Goal: Task Accomplishment & Management: Complete application form

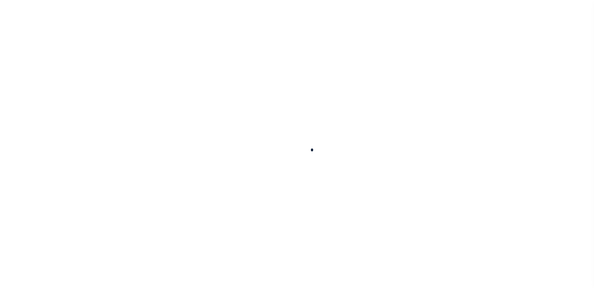
scroll to position [16, 0]
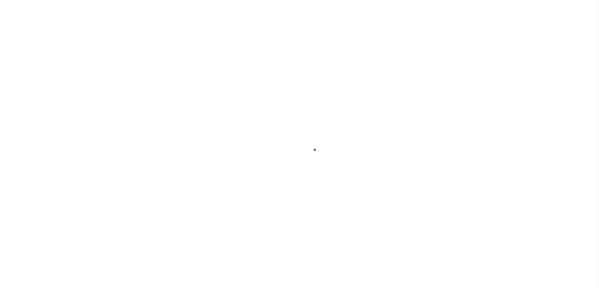
select select "200"
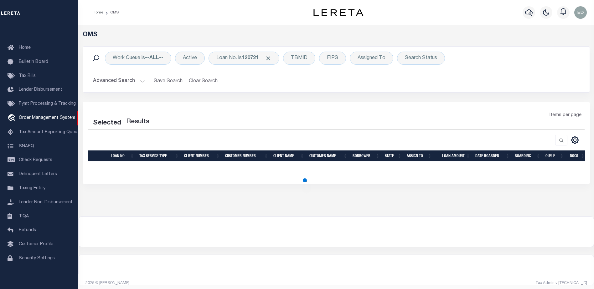
select select "200"
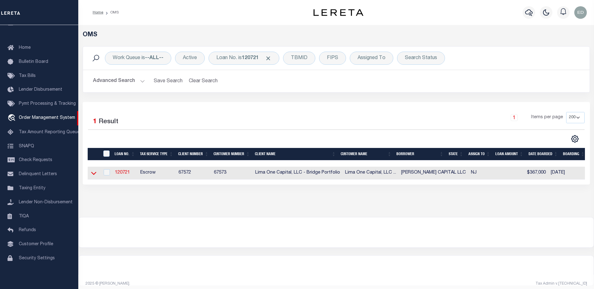
click at [95, 174] on icon at bounding box center [93, 173] width 5 height 3
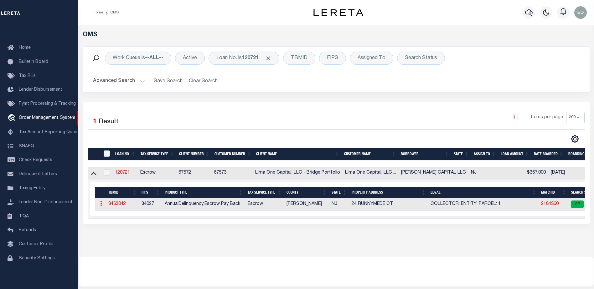
click at [101, 204] on icon at bounding box center [101, 203] width 2 height 5
click at [122, 201] on td "3463042" at bounding box center [122, 204] width 33 height 13
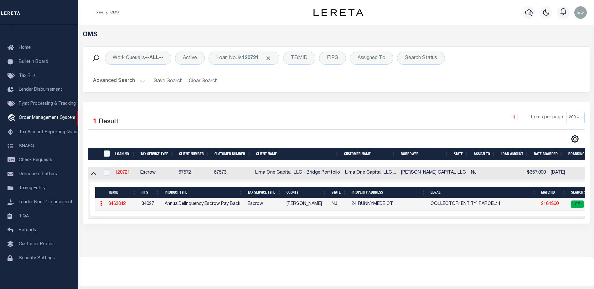
click at [122, 203] on link "3463042" at bounding box center [117, 204] width 18 height 4
type input "120721"
type input "[PERSON_NAME] CAPITAL LLC"
select select
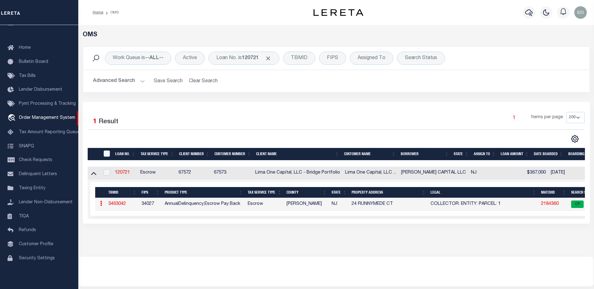
select select
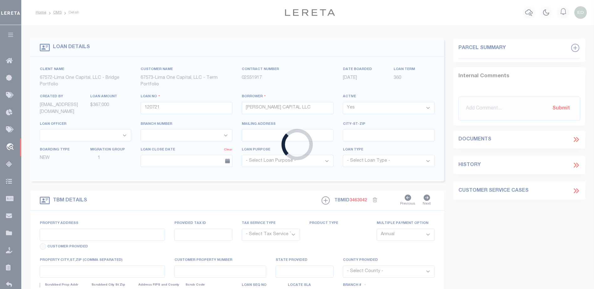
type input "24 RUNNYMEDE CT"
radio input "true"
select select "Escrow"
select select
type input "WHIPPANY NJ 07981"
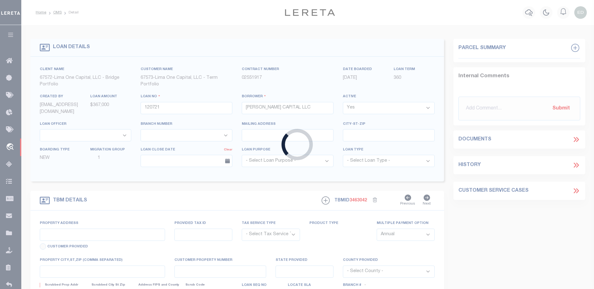
type input "120721-1"
type input "NJ"
type textarea "COLLECTOR: ENTITY: PARCEL: 1"
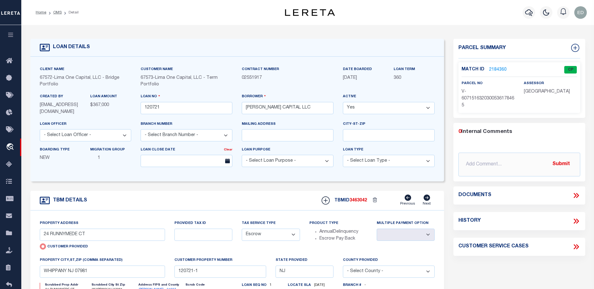
click at [498, 67] on link "2184360" at bounding box center [498, 70] width 18 height 7
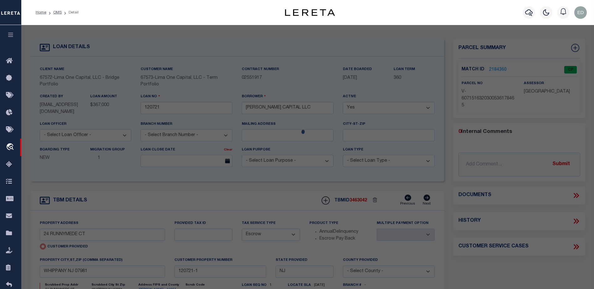
checkbox input "false"
select select "CP"
type input "24 RUNNYMEDE CT"
type input "WHIPPANY NJ 07981"
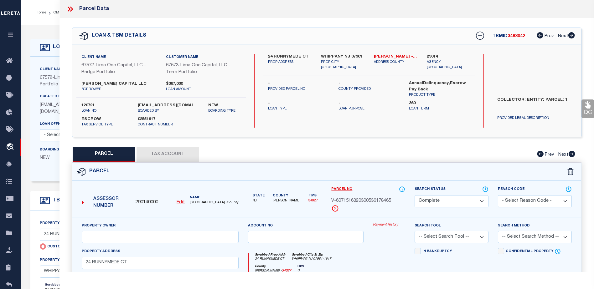
click at [69, 8] on icon at bounding box center [69, 9] width 3 height 5
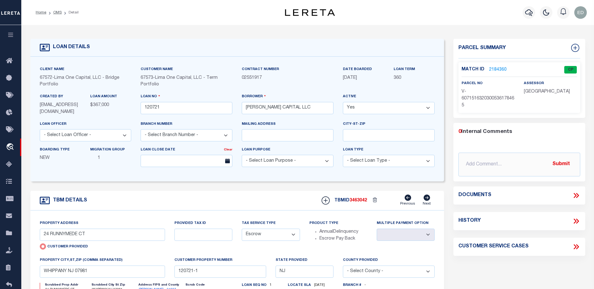
click at [577, 196] on icon at bounding box center [577, 195] width 3 height 5
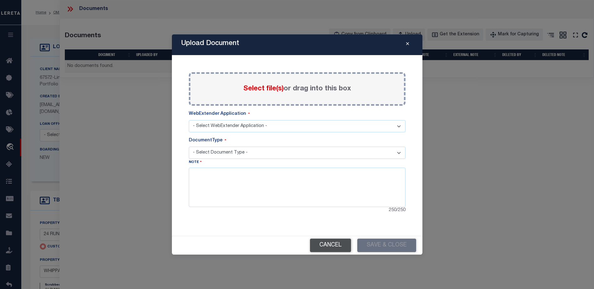
click at [343, 249] on button "Cancel" at bounding box center [330, 245] width 41 height 13
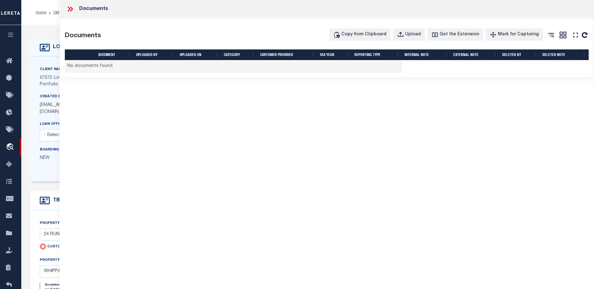
click at [127, 84] on div "Documents Documents Copy from Clipboard Upload Get the Extension Mark for Captu…" at bounding box center [326, 43] width 534 height 87
click at [72, 7] on icon at bounding box center [70, 9] width 8 height 8
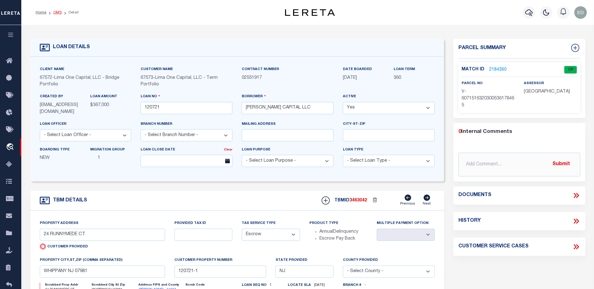
click at [57, 13] on link "OMS" at bounding box center [57, 13] width 8 height 4
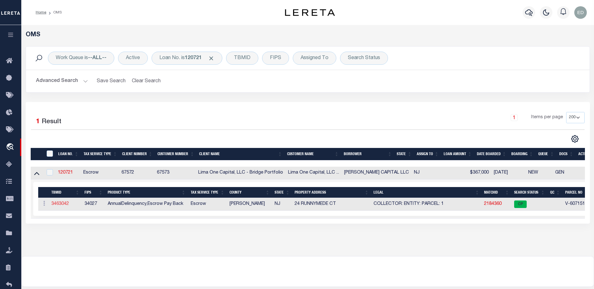
click at [56, 205] on link "3463042" at bounding box center [60, 204] width 18 height 4
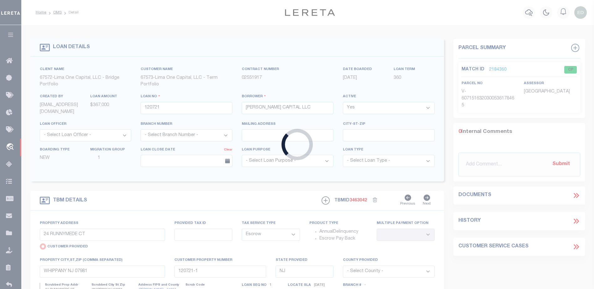
select select
select select "Escrow"
select select
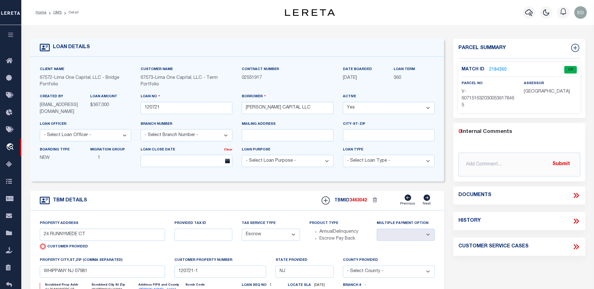
click at [575, 195] on icon at bounding box center [576, 196] width 8 height 8
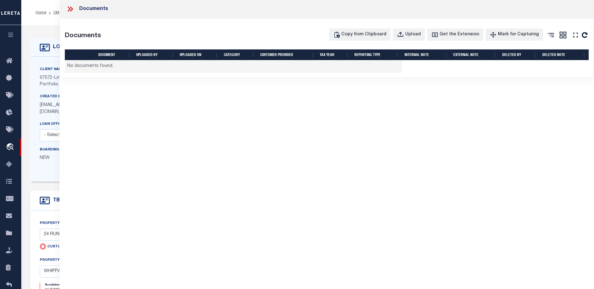
click at [222, 186] on div "Documents Documents Copy from Clipboard Upload Get the Extension Mark for Captu…" at bounding box center [326, 136] width 534 height 272
drag, startPoint x: 223, startPoint y: 186, endPoint x: 169, endPoint y: 111, distance: 91.9
click at [170, 111] on div "Documents Documents Copy from Clipboard Upload Get the Extension Mark for Captu…" at bounding box center [326, 136] width 534 height 272
click at [70, 9] on icon at bounding box center [69, 9] width 3 height 5
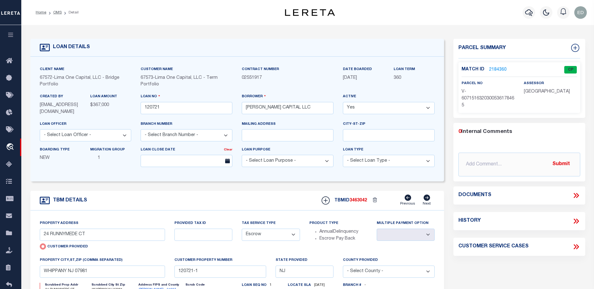
click at [502, 68] on link "2184360" at bounding box center [498, 70] width 18 height 7
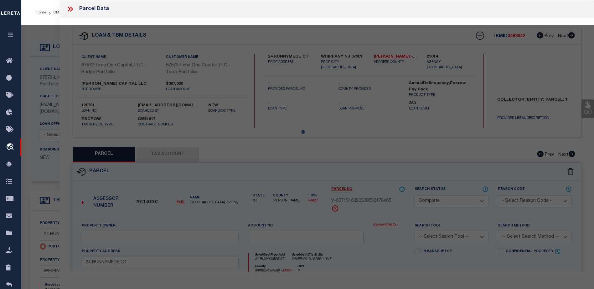
select select "AS"
checkbox input "false"
select select "CP"
type input "24 RUNNYMEDE CT"
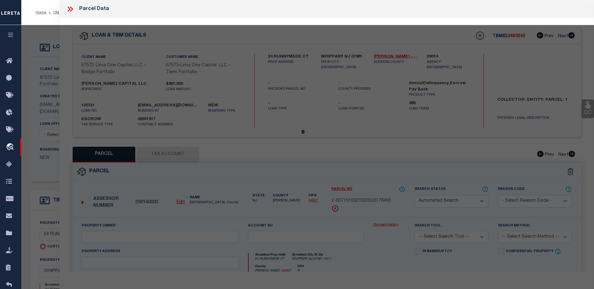
type input "WHIPPANY NJ 07981"
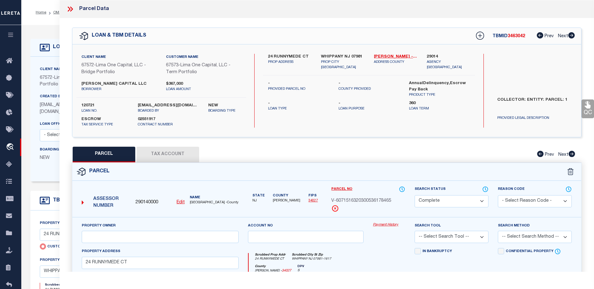
click at [70, 9] on icon at bounding box center [69, 9] width 3 height 5
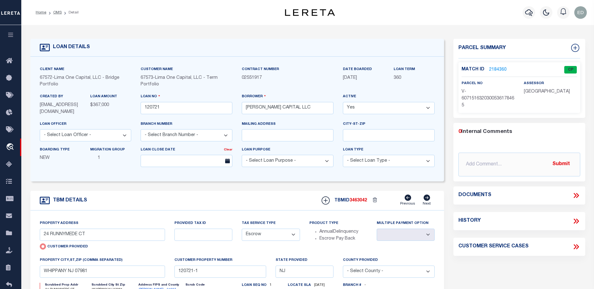
click at [573, 195] on icon at bounding box center [576, 196] width 8 height 8
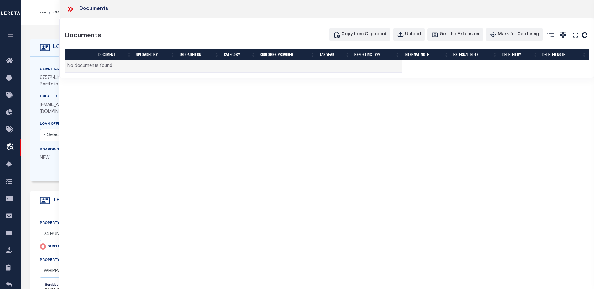
drag, startPoint x: 39, startPoint y: 26, endPoint x: 47, endPoint y: 27, distance: 8.2
click at [39, 26] on div "LOAN DETAILS Client Name 67572" at bounding box center [307, 216] width 573 height 383
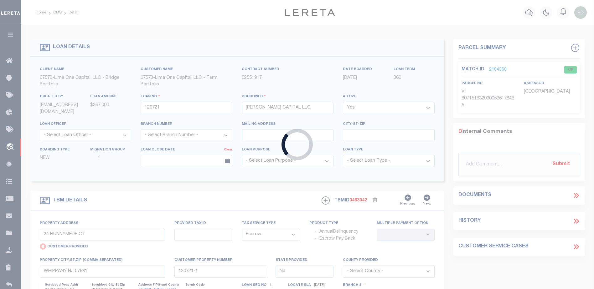
type input "711893850"
type input "MEDSTATE, L.L.C."
select select
type input "[STREET_ADDRESS][PERSON_NAME] AND 2-X"
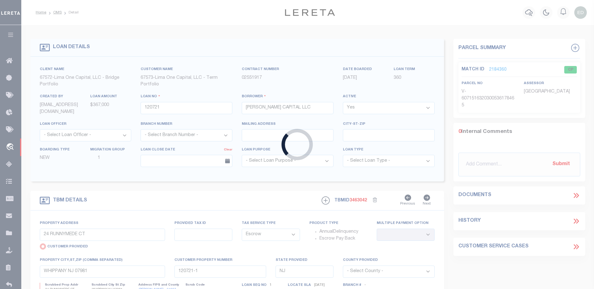
type input "[PERSON_NAME] LA 70433"
select select "NonEscrow"
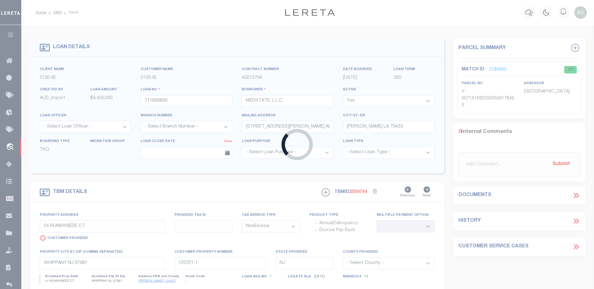
type input "[STREET_ADDRESS][PERSON_NAME] AND 2-X"
radio input "false"
type input "1068111276"
select select
type input "[PERSON_NAME] LA 70433"
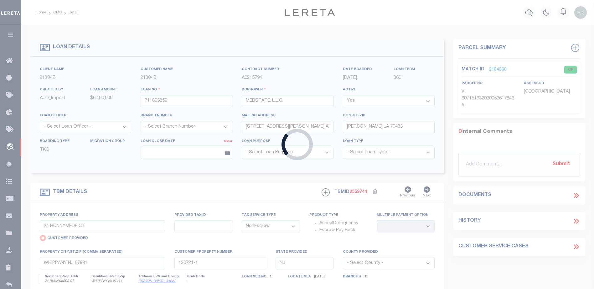
type input "Eastern"
type input "LA"
select select "4950"
select select "2464"
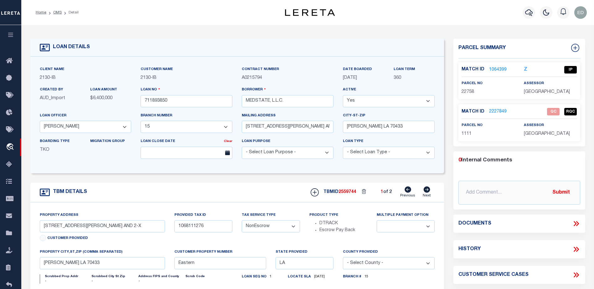
click at [577, 226] on icon at bounding box center [576, 224] width 8 height 8
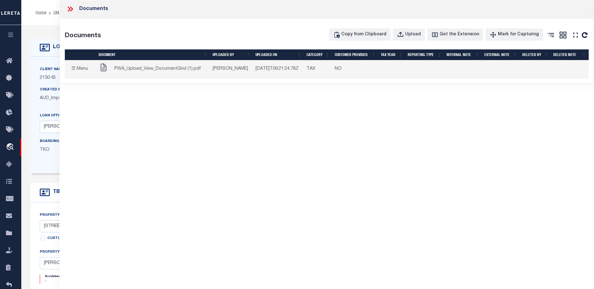
click at [69, 10] on icon at bounding box center [69, 9] width 3 height 5
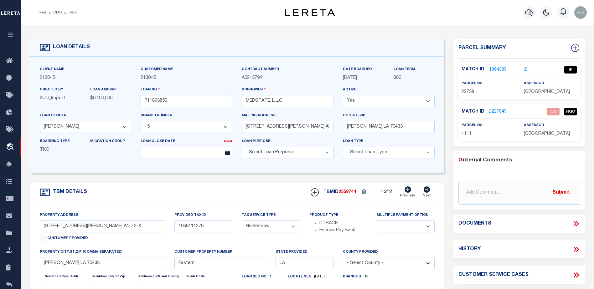
click at [58, 9] on ol "Home OMS Detail" at bounding box center [57, 12] width 53 height 13
click at [58, 13] on link "OMS" at bounding box center [57, 13] width 8 height 4
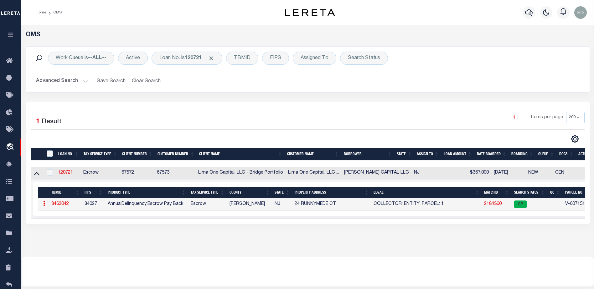
click at [44, 204] on icon at bounding box center [44, 203] width 2 height 5
click at [67, 175] on link "120721" at bounding box center [65, 173] width 15 height 4
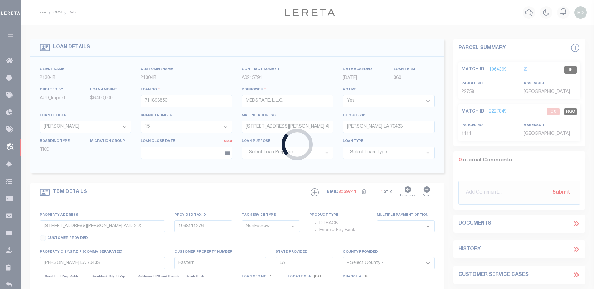
type input "120721"
type input "[PERSON_NAME] CAPITAL LLC"
select select
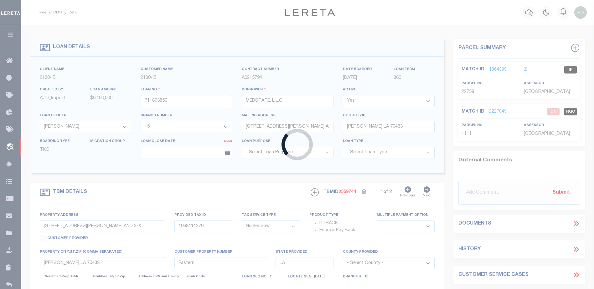
select select
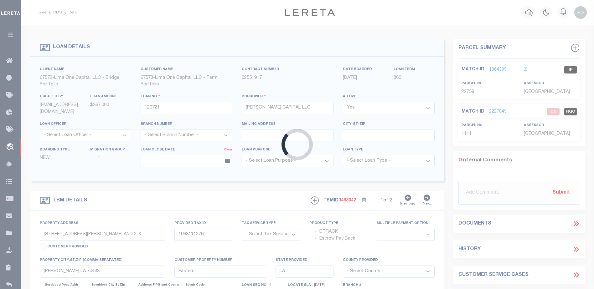
type input "24 RUNNYMEDE CT"
radio input "true"
select select "Escrow"
select select
type input "WHIPPANY NJ 07981"
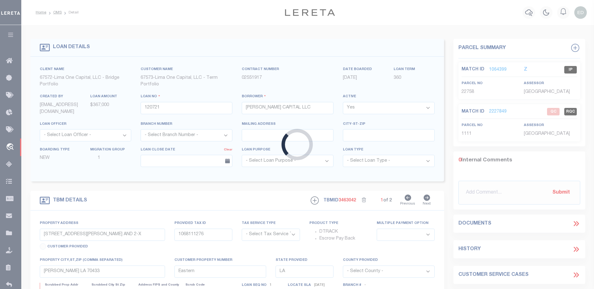
type input "120721-1"
type input "NJ"
type textarea "COLLECTOR: ENTITY: PARCEL: 1"
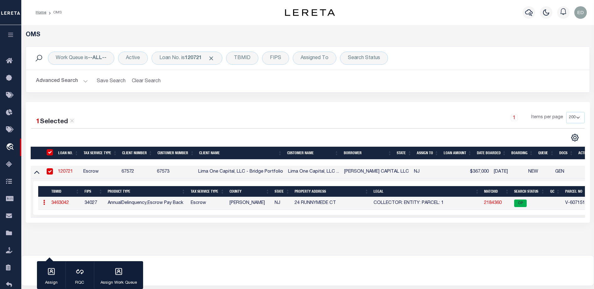
type input "711893850"
type input "MEDSTATE, L.L.C."
select select
type input "[STREET_ADDRESS][PERSON_NAME] AND 2-X"
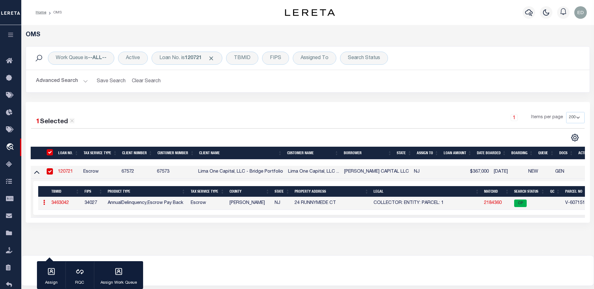
type input "[PERSON_NAME] LA 70433"
select select "NonEscrow"
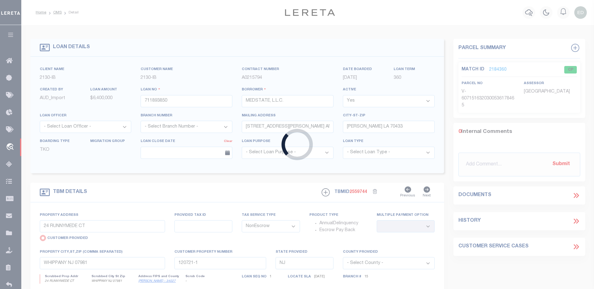
type input "[STREET_ADDRESS][PERSON_NAME] AND 2-X"
radio input "false"
type input "1068111276"
select select
type input "[PERSON_NAME] LA 70433"
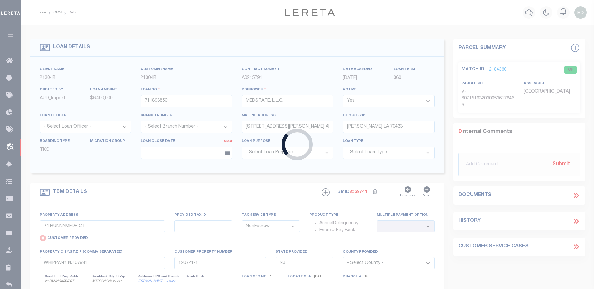
type input "Eastern"
type input "LA"
select select "4950"
select select "2464"
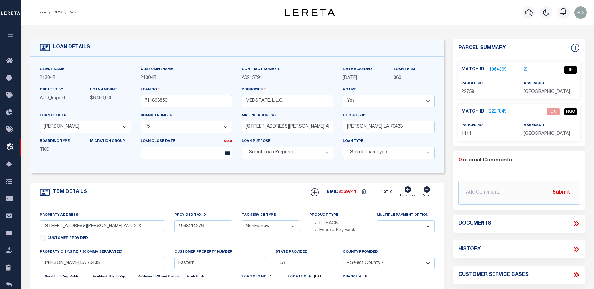
click at [574, 222] on icon at bounding box center [576, 224] width 8 height 8
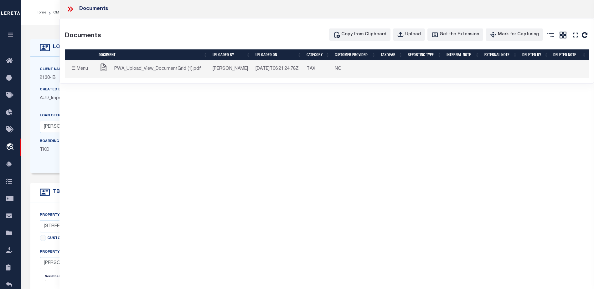
click at [77, 67] on button "☰ Menu" at bounding box center [79, 69] width 25 height 12
